Goal: Communication & Community: Answer question/provide support

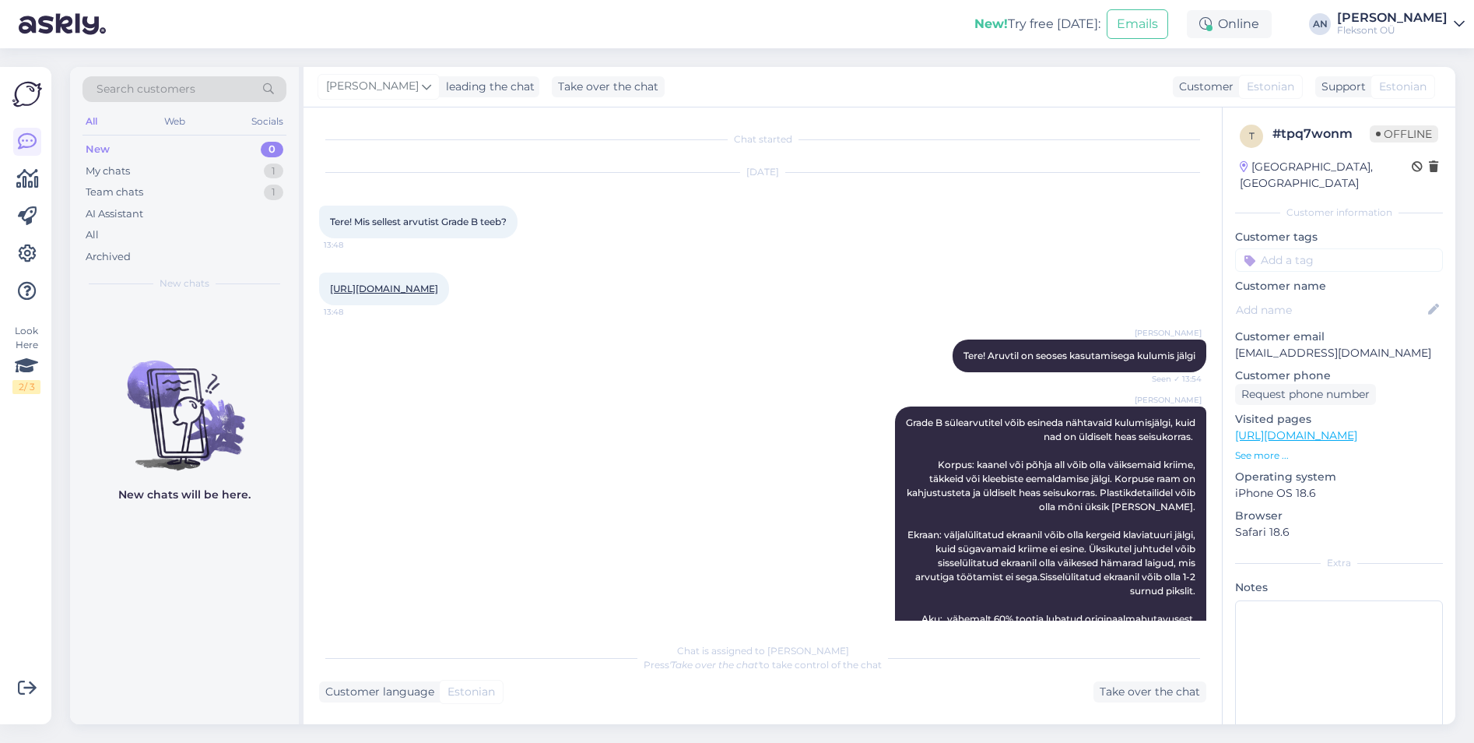
scroll to position [399, 0]
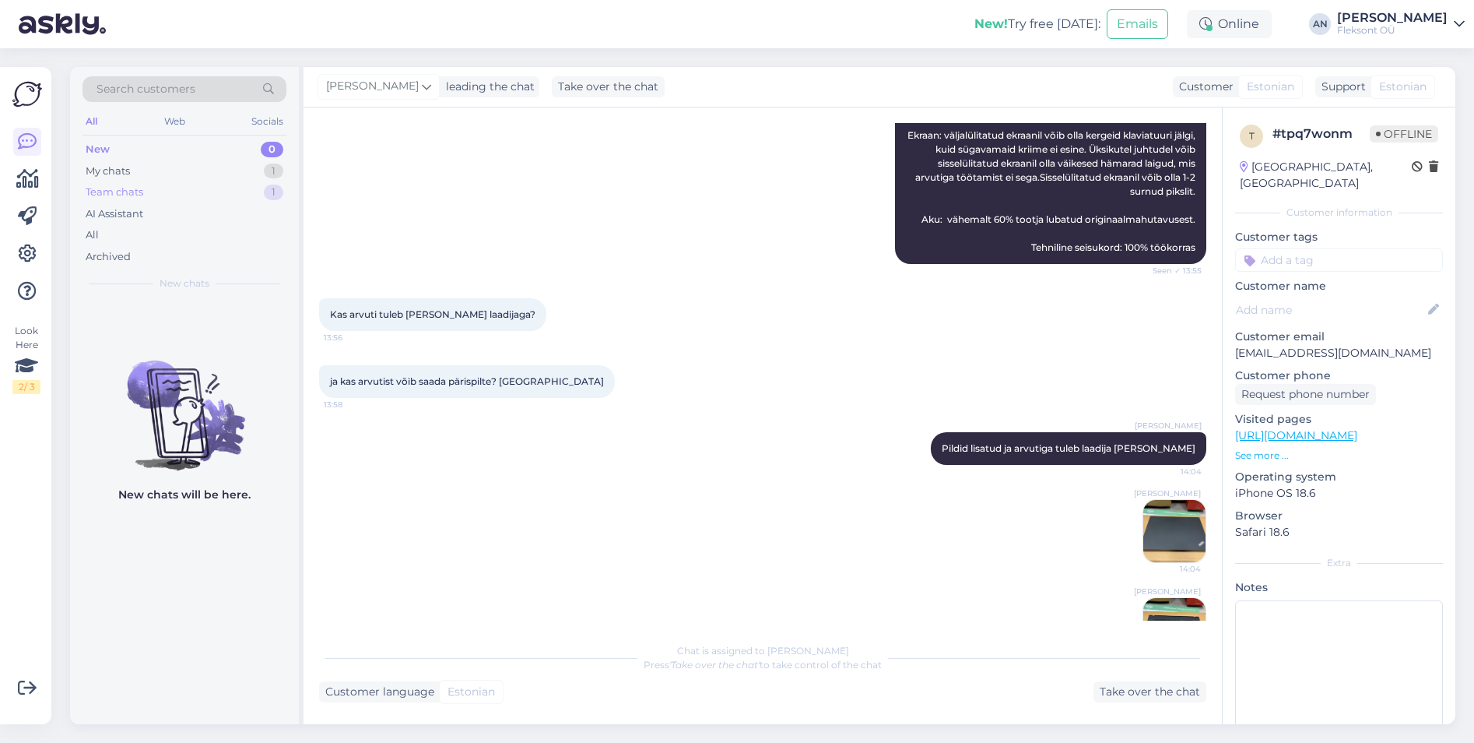
click at [148, 195] on div "Team chats 1" at bounding box center [185, 192] width 204 height 22
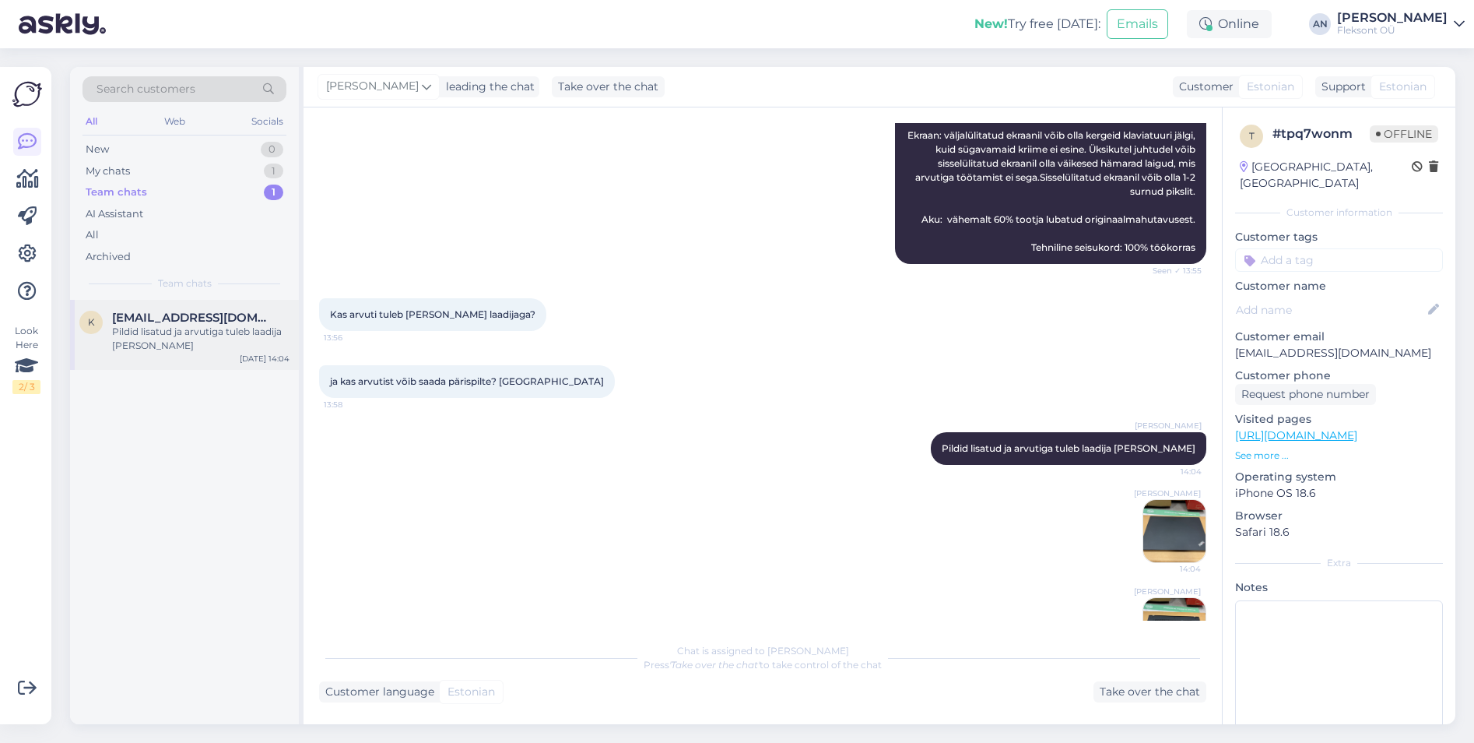
click at [177, 317] on span "[EMAIL_ADDRESS][DOMAIN_NAME]" at bounding box center [193, 318] width 162 height 14
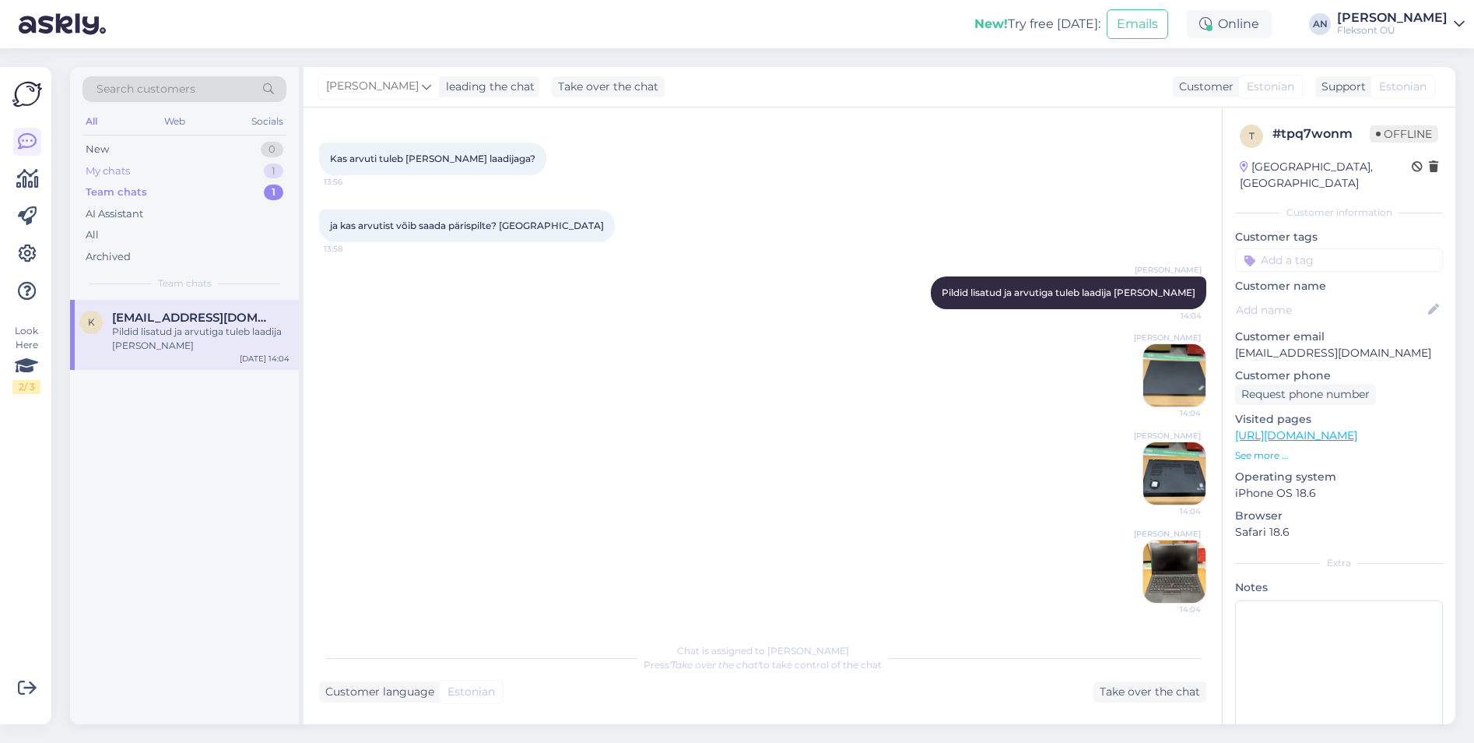
click at [190, 170] on div "My chats 1" at bounding box center [185, 171] width 204 height 22
click at [164, 309] on div "a [EMAIL_ADDRESS][DOMAIN_NAME] [PERSON_NAME], [PERSON_NAME] soovi, aitäh. [DATE…" at bounding box center [184, 328] width 229 height 56
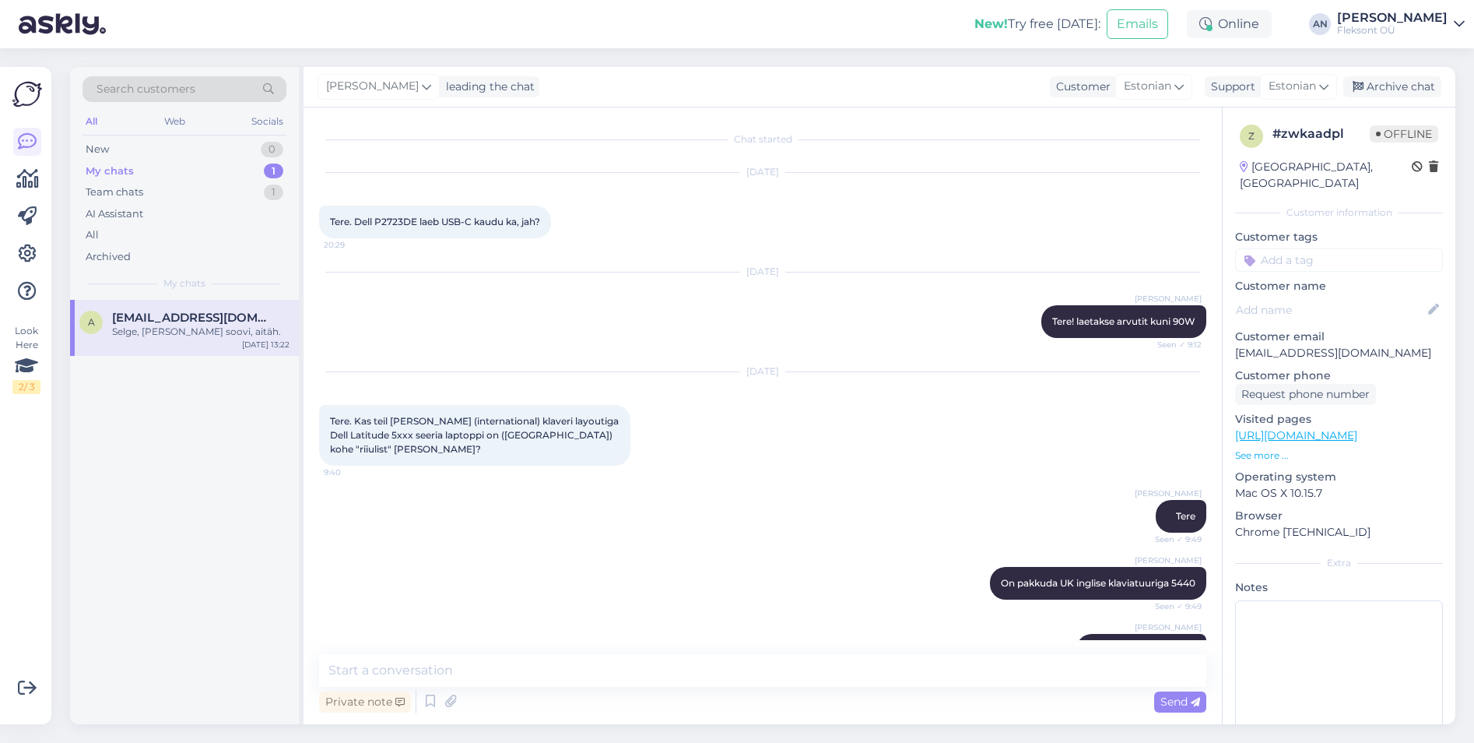
scroll to position [1535, 0]
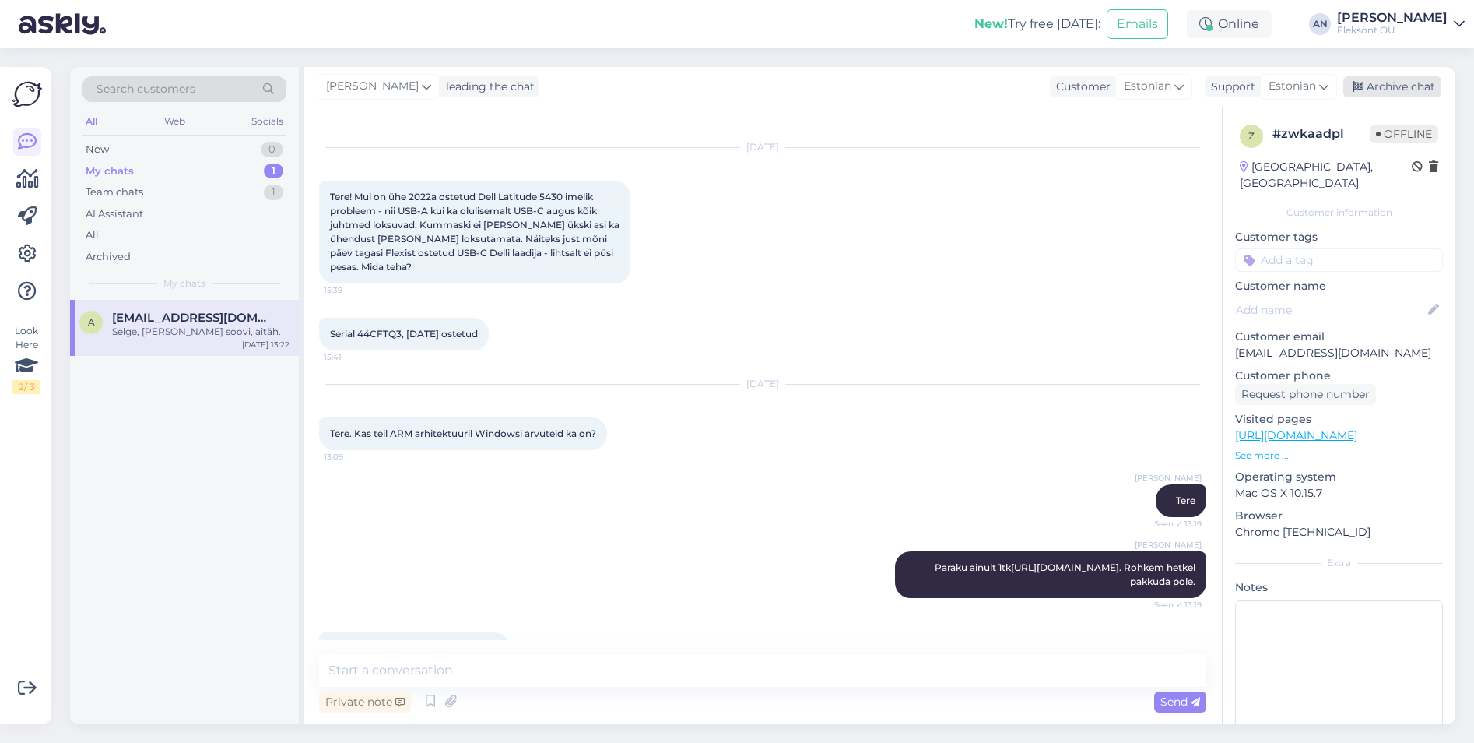
click at [1409, 83] on div "Archive chat" at bounding box center [1392, 86] width 98 height 21
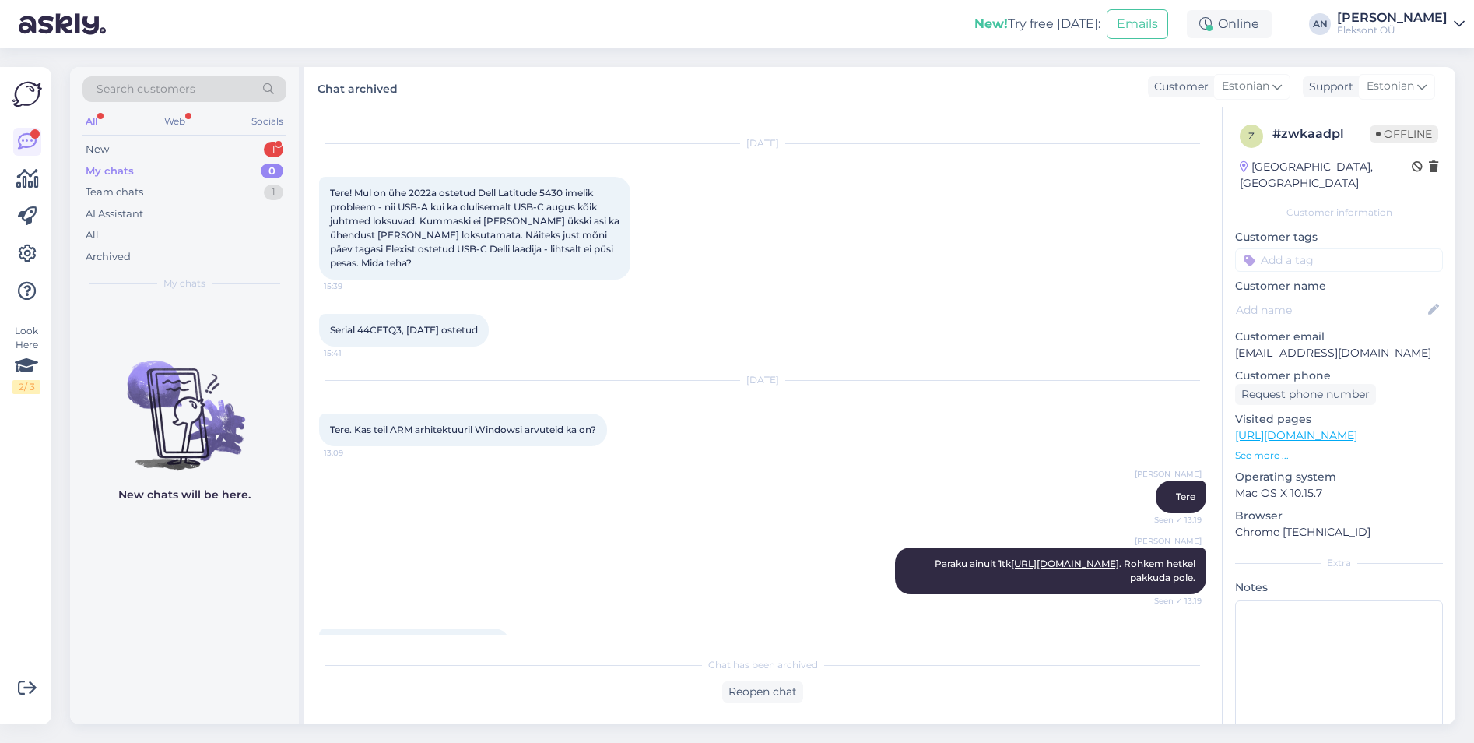
scroll to position [1540, 0]
click at [121, 154] on div "New 1" at bounding box center [185, 150] width 204 height 22
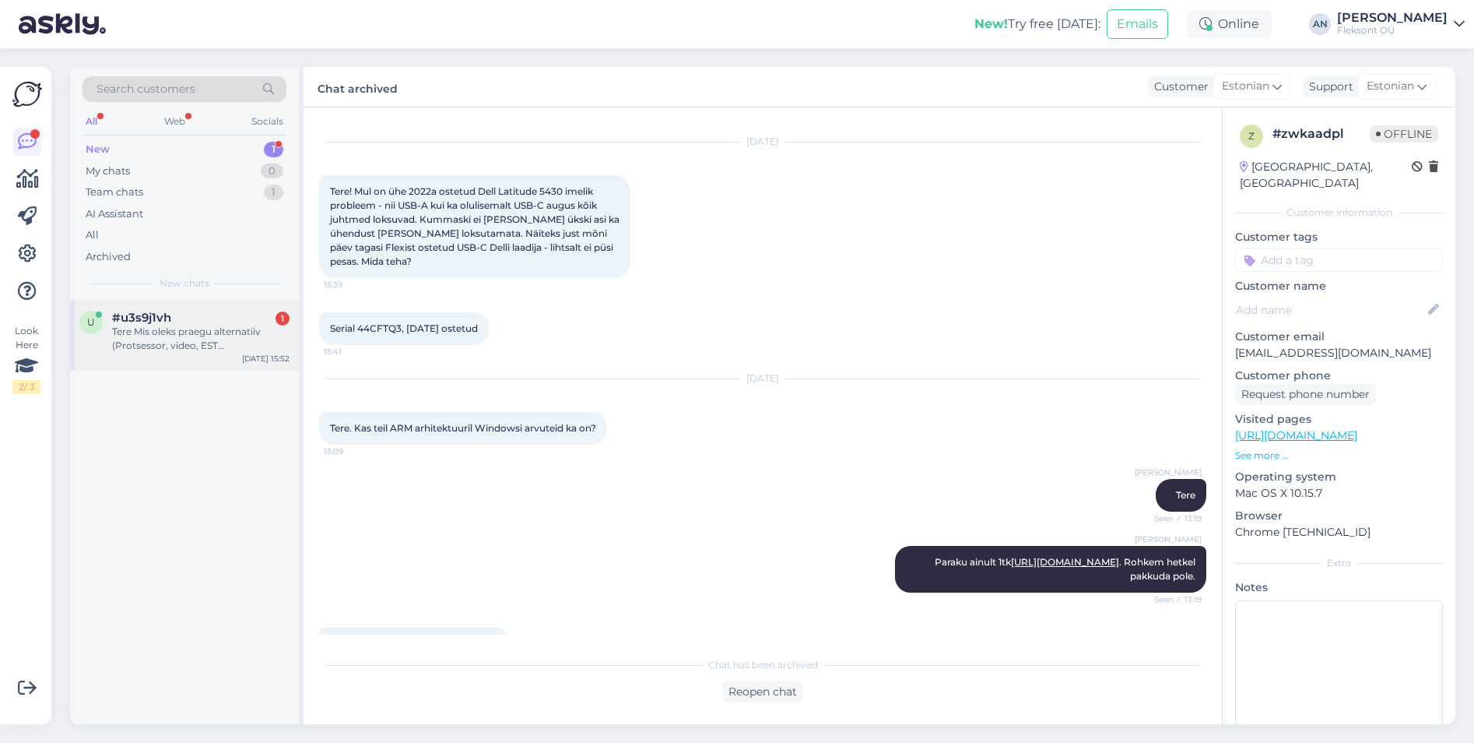
click at [144, 325] on div "Tere Mis oleks praegu alternatiiv (Protsessor, video, EST [PERSON_NAME], suurus…" at bounding box center [200, 339] width 177 height 28
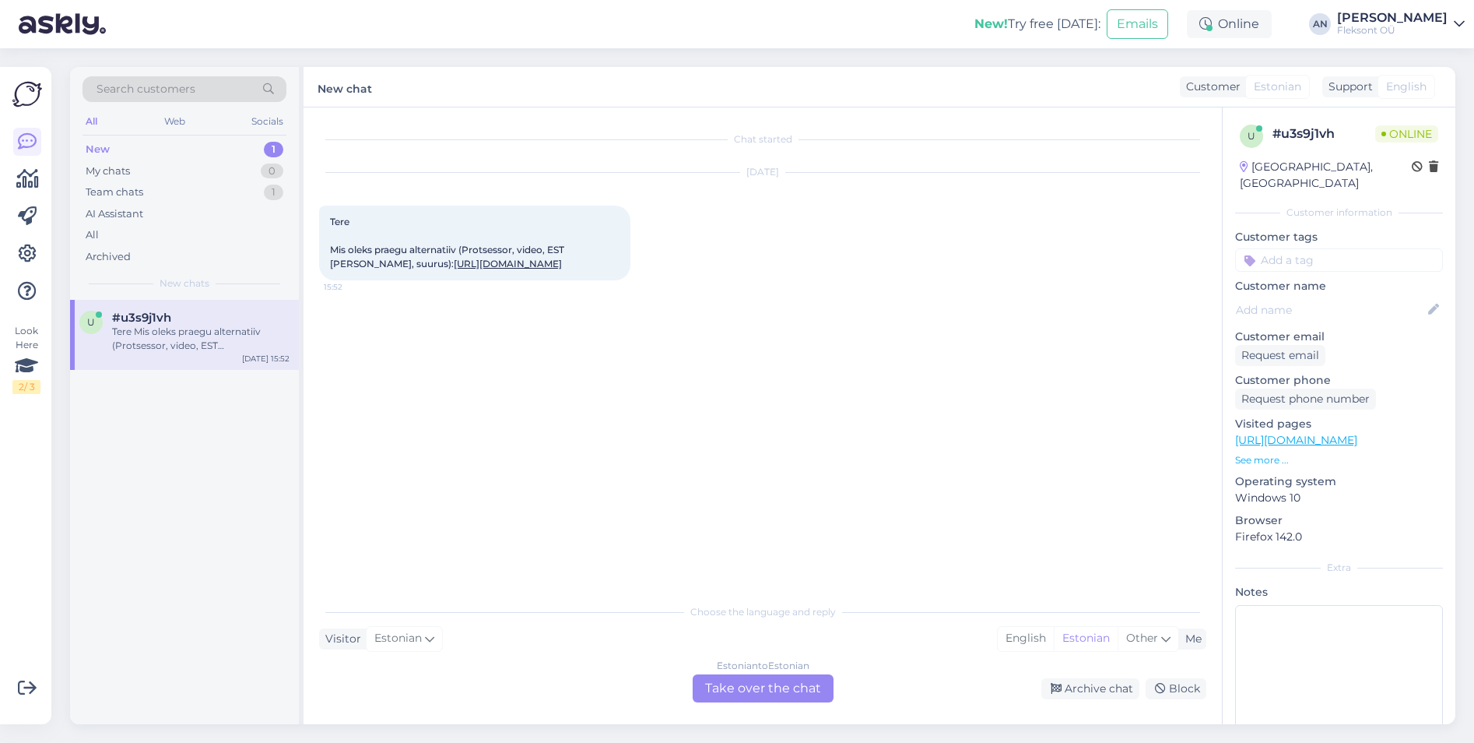
click at [459, 269] on link "[URL][DOMAIN_NAME]" at bounding box center [508, 264] width 108 height 12
click at [669, 312] on div "Chat started [DATE] Tere Mis oleks praegu alternatiiv (Protsessor, video, EST […" at bounding box center [769, 352] width 901 height 458
click at [764, 695] on div "Estonian to Estonian Take over the chat" at bounding box center [763, 688] width 141 height 28
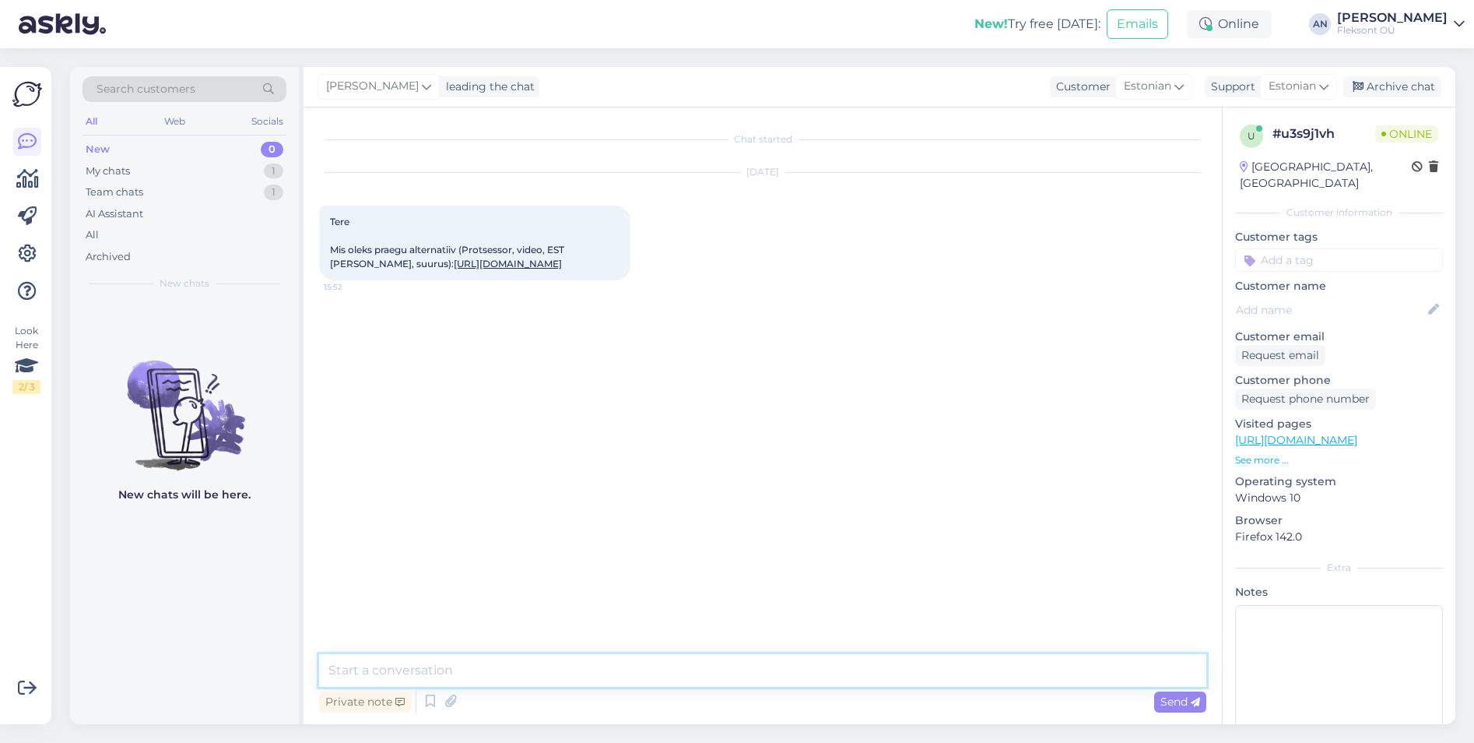
click at [594, 669] on textarea at bounding box center [762, 670] width 887 height 33
type textarea "Tere"
type textarea "Kahjuks pole uutest Dellidest RTX videokaardiga pakkuda"
